Goal: Obtain resource: Download file/media

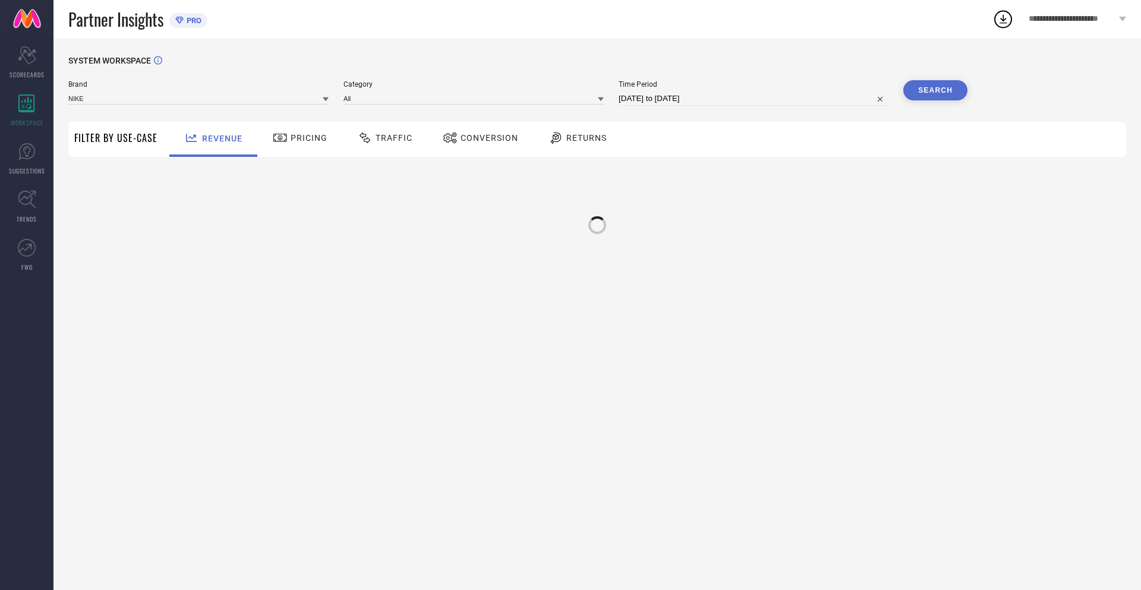
type input "NIKE"
type input "All"
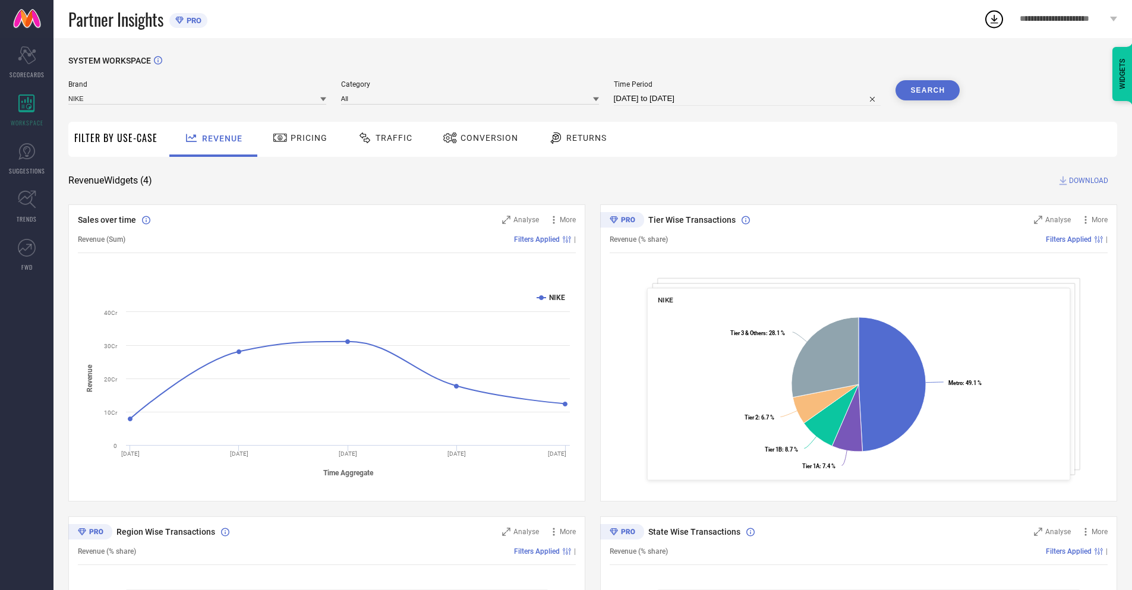
click at [476, 139] on span "Conversion" at bounding box center [489, 138] width 58 height 10
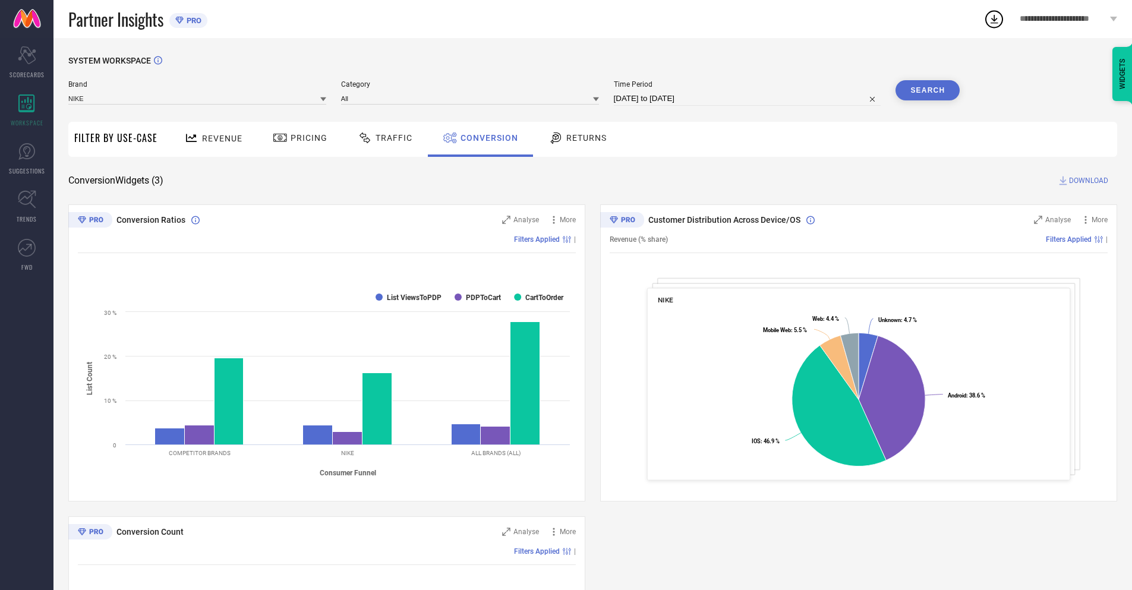
click at [746, 99] on input "[DATE] to [DATE]" at bounding box center [747, 98] width 267 height 14
select select "9"
select select "2025"
select select "10"
select select "2025"
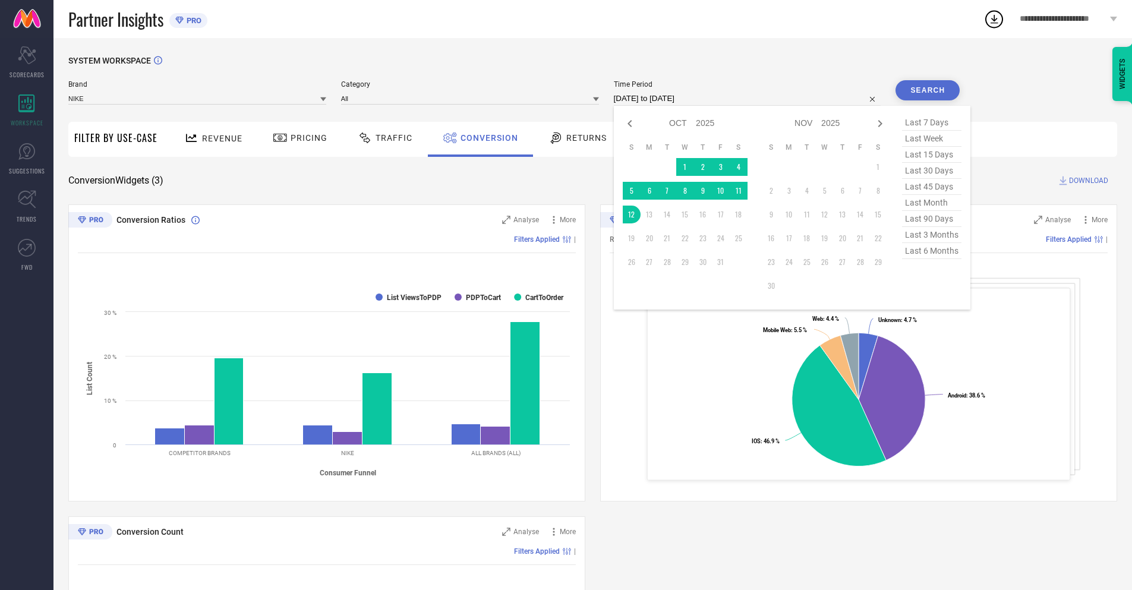
click at [629, 214] on td "12" at bounding box center [632, 215] width 18 height 18
type input "[DATE] to [DATE]"
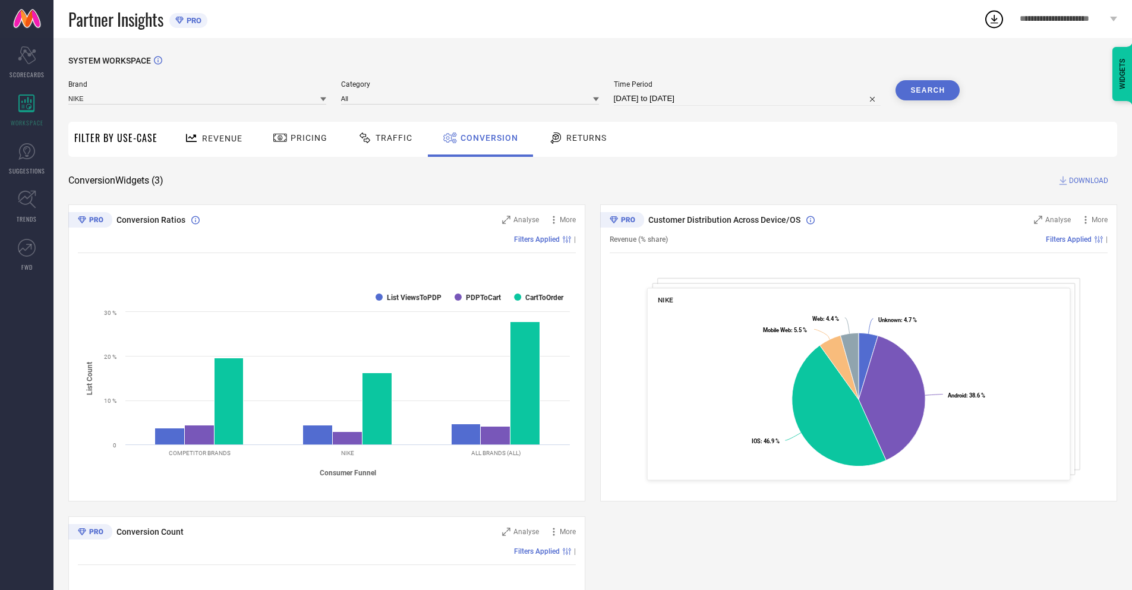
click at [927, 90] on button "Search" at bounding box center [927, 90] width 64 height 20
click at [1088, 181] on span "DOWNLOAD" at bounding box center [1088, 181] width 39 height 12
